Goal: Task Accomplishment & Management: Manage account settings

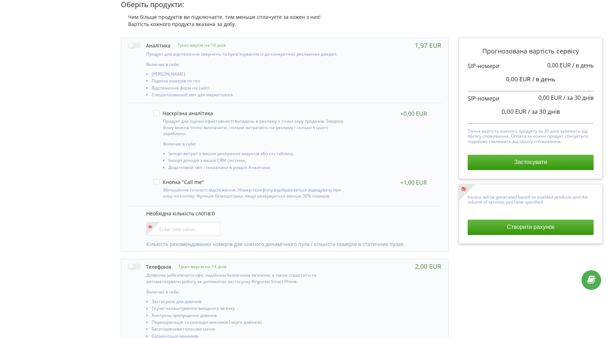
scroll to position [111, 0]
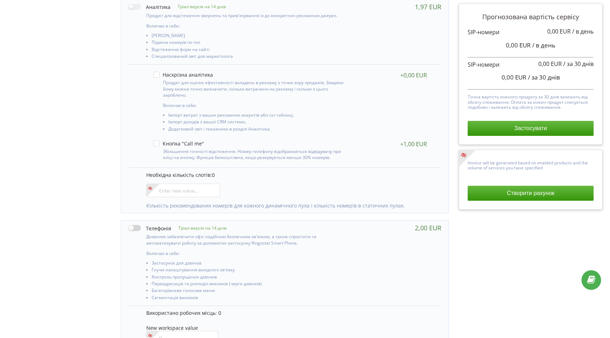
click at [134, 230] on label at bounding box center [149, 227] width 43 height 7
checkbox input "true"
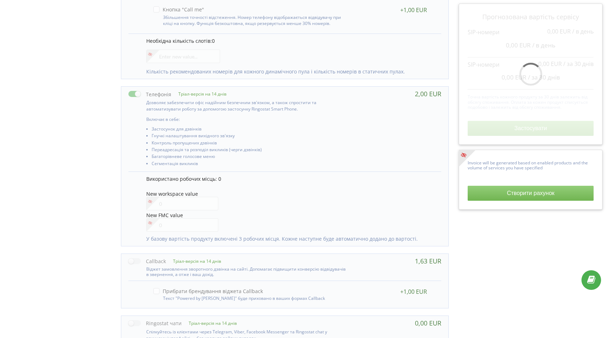
scroll to position [269, 0]
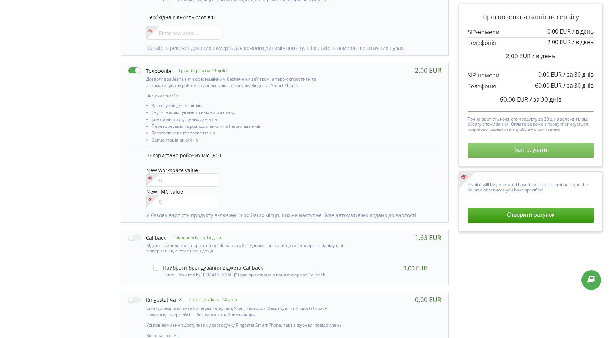
click at [488, 152] on button "Застосувати" at bounding box center [531, 150] width 126 height 15
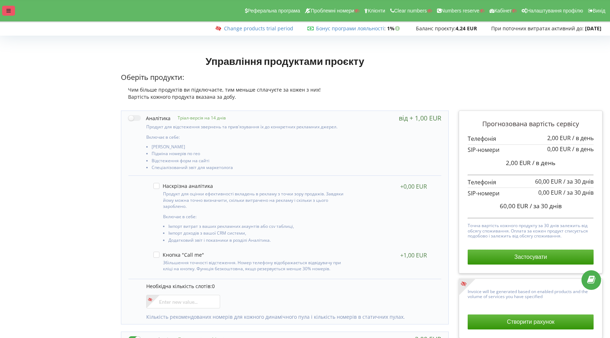
click at [8, 9] on icon at bounding box center [8, 10] width 4 height 5
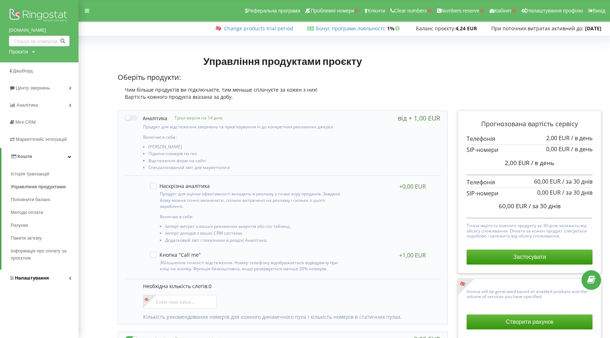
click at [34, 277] on span "Налаштування" at bounding box center [32, 277] width 34 height 5
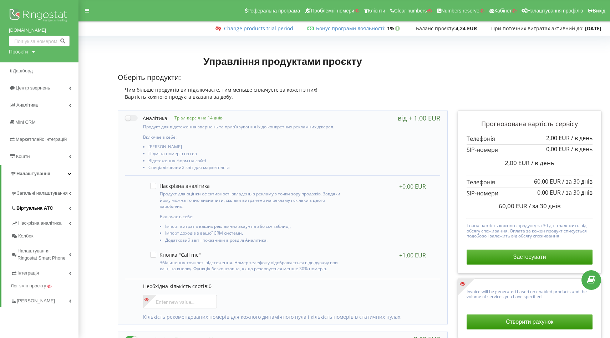
click at [34, 207] on span "Віртуальна АТС" at bounding box center [34, 208] width 37 height 7
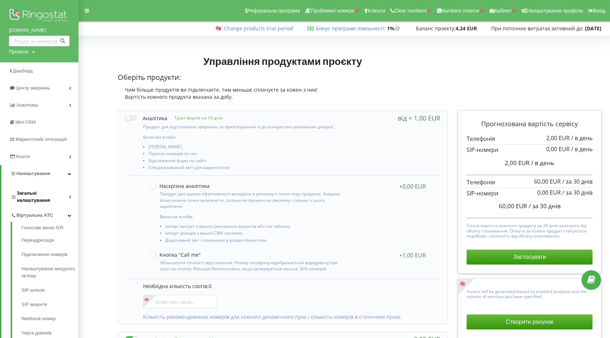
click at [36, 195] on span "Загальні налаштування" at bounding box center [43, 197] width 52 height 14
click at [31, 238] on link "Співробітники" at bounding box center [49, 240] width 57 height 14
